Goal: Transaction & Acquisition: Purchase product/service

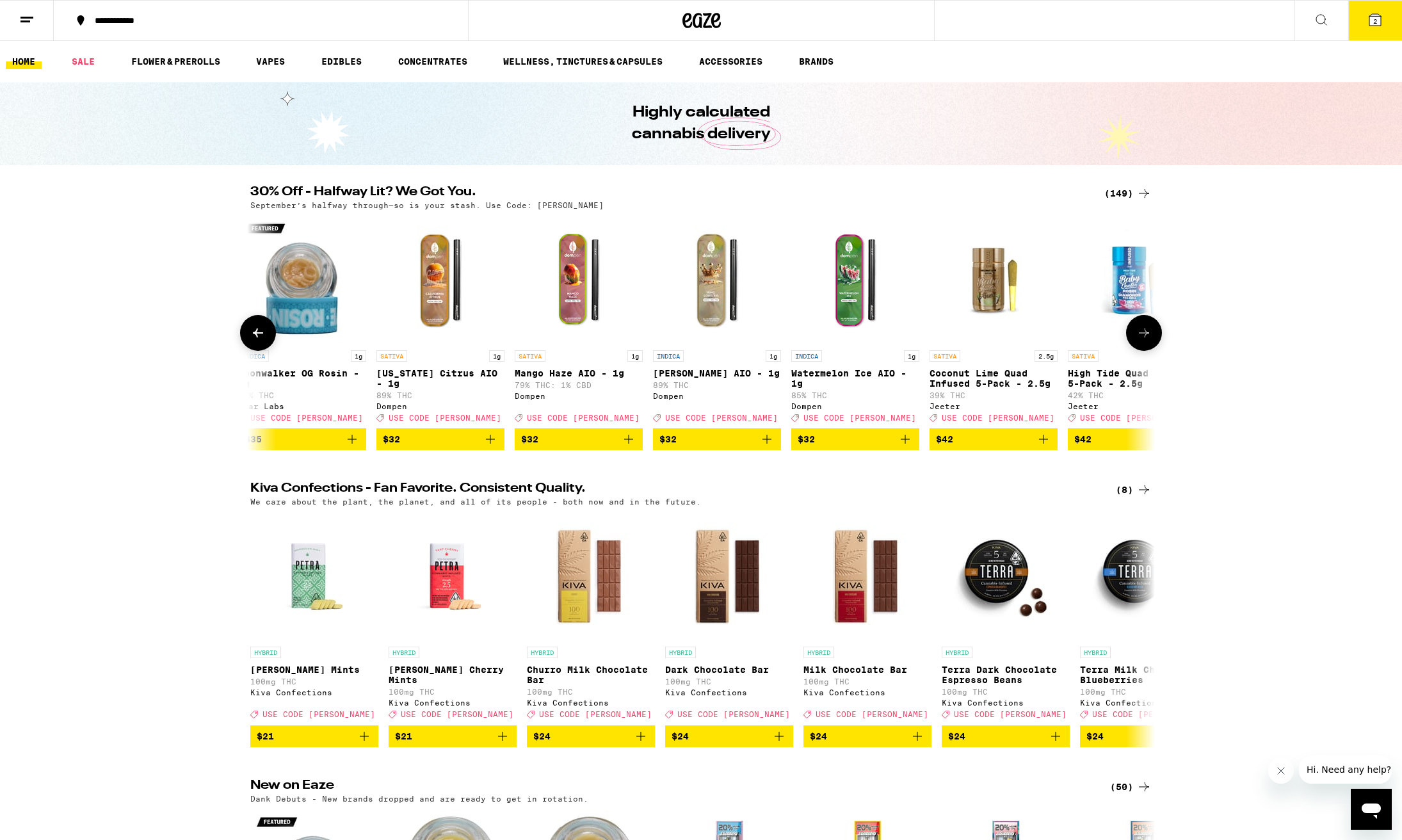
scroll to position [0, 418]
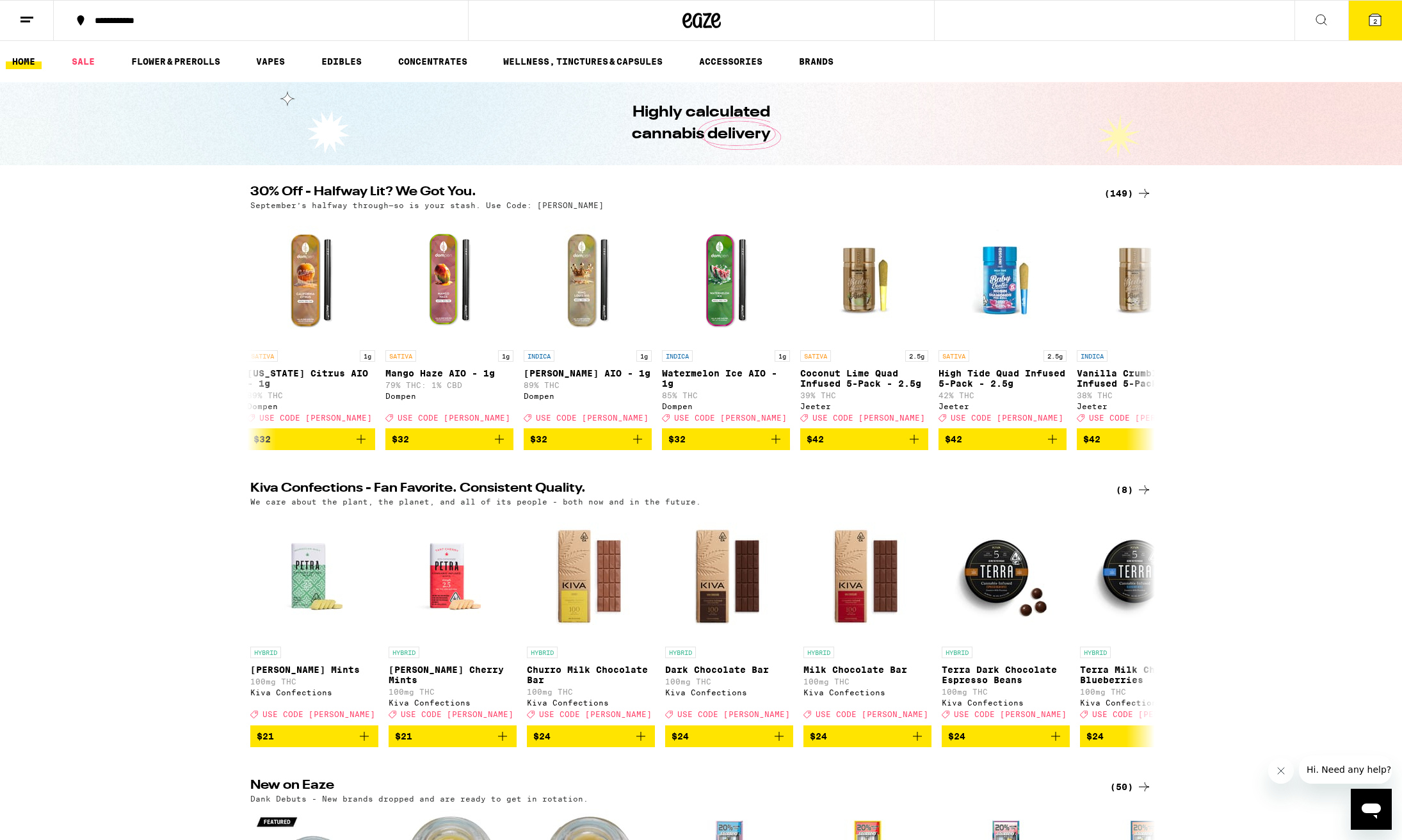
click at [1370, 23] on icon at bounding box center [1375, 20] width 12 height 12
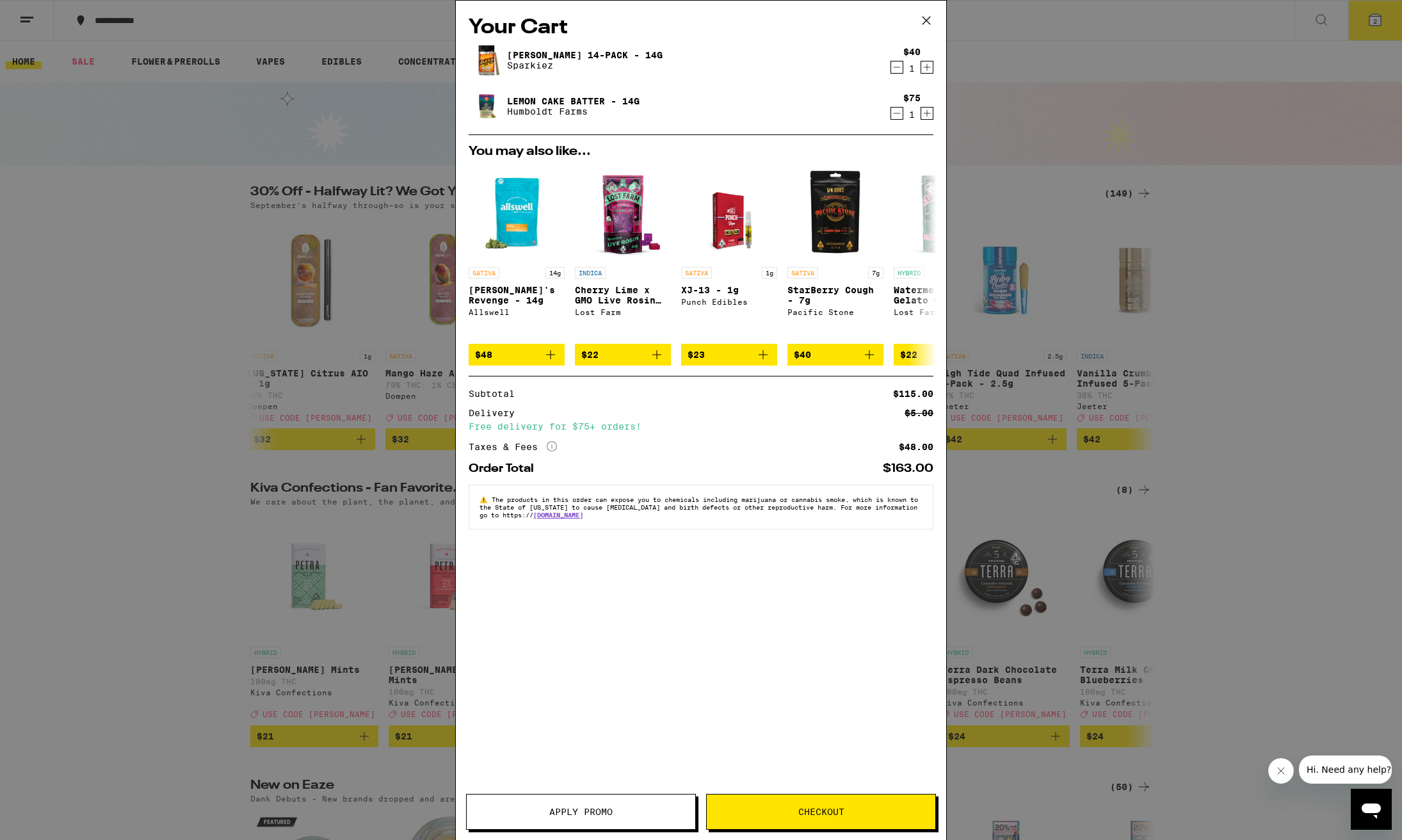
drag, startPoint x: 897, startPoint y: 71, endPoint x: 1032, endPoint y: 102, distance: 138.5
click at [1032, 102] on div "Your Cart [PERSON_NAME] 14-Pack - 14g Sparkiez $40 1 Lemon Cake Batter - 14g Hu…" at bounding box center [701, 420] width 1402 height 840
